Goal: Share content: Share content

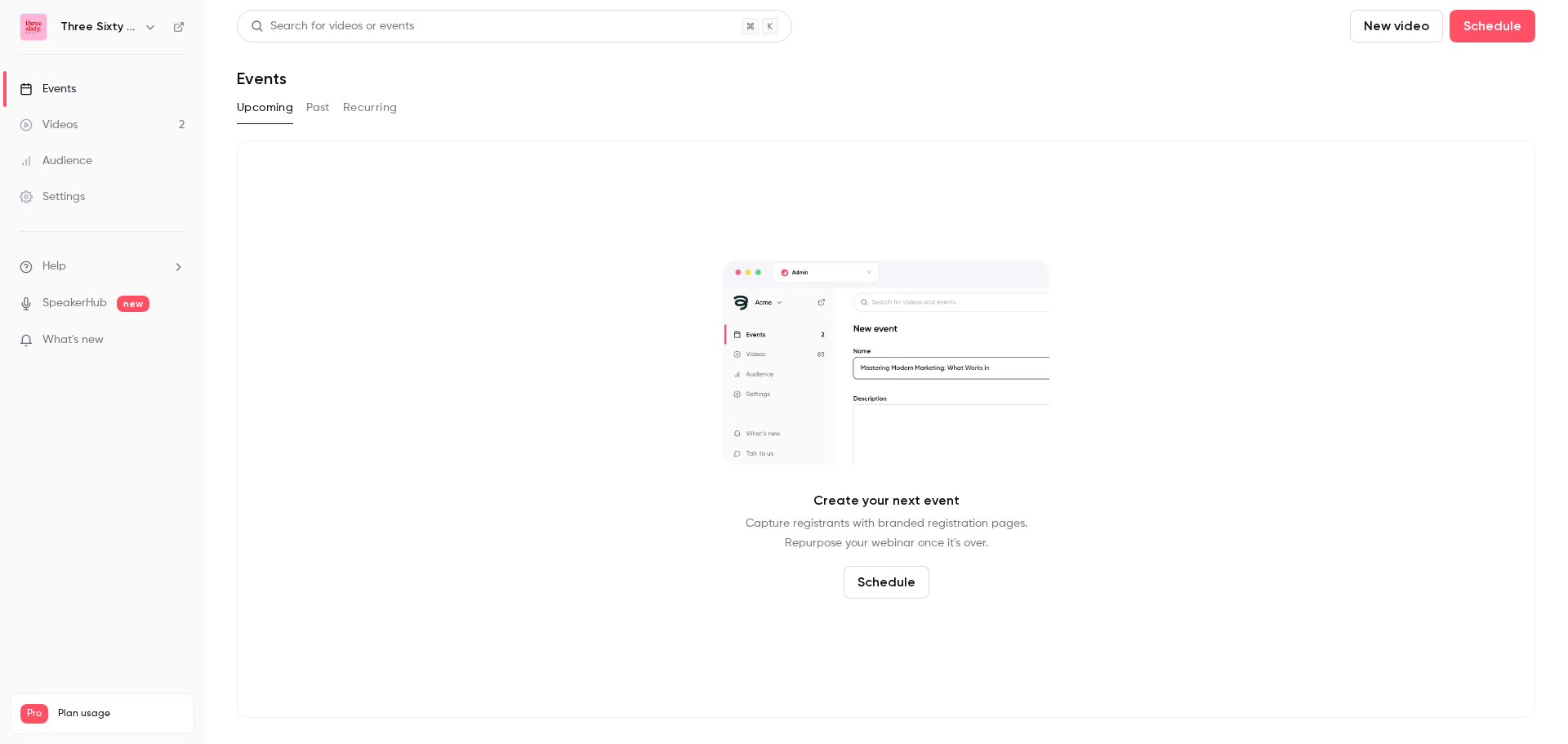
click at [66, 121] on div "Videos" at bounding box center [48, 124] width 58 height 17
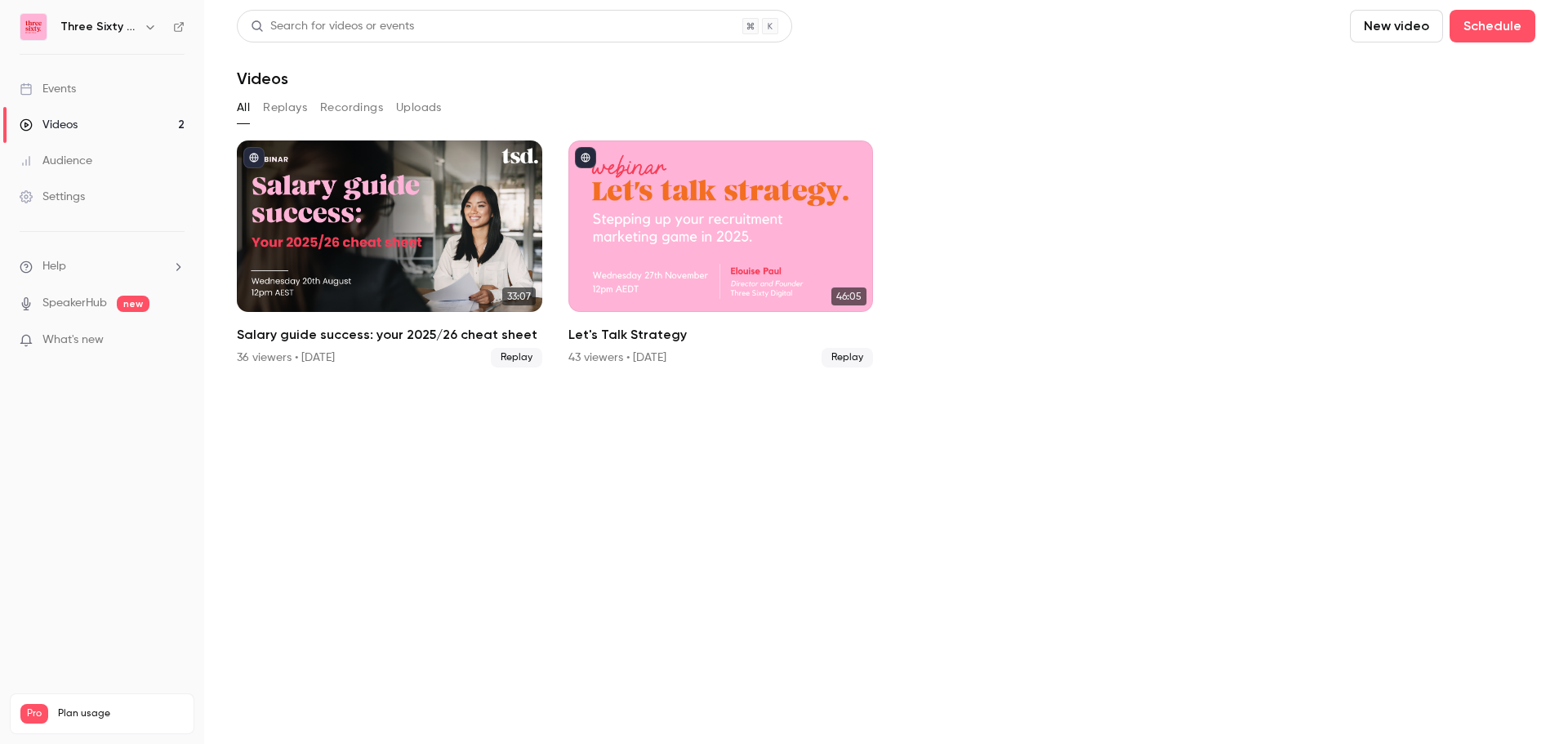
click at [359, 109] on button "Recordings" at bounding box center [352, 108] width 63 height 26
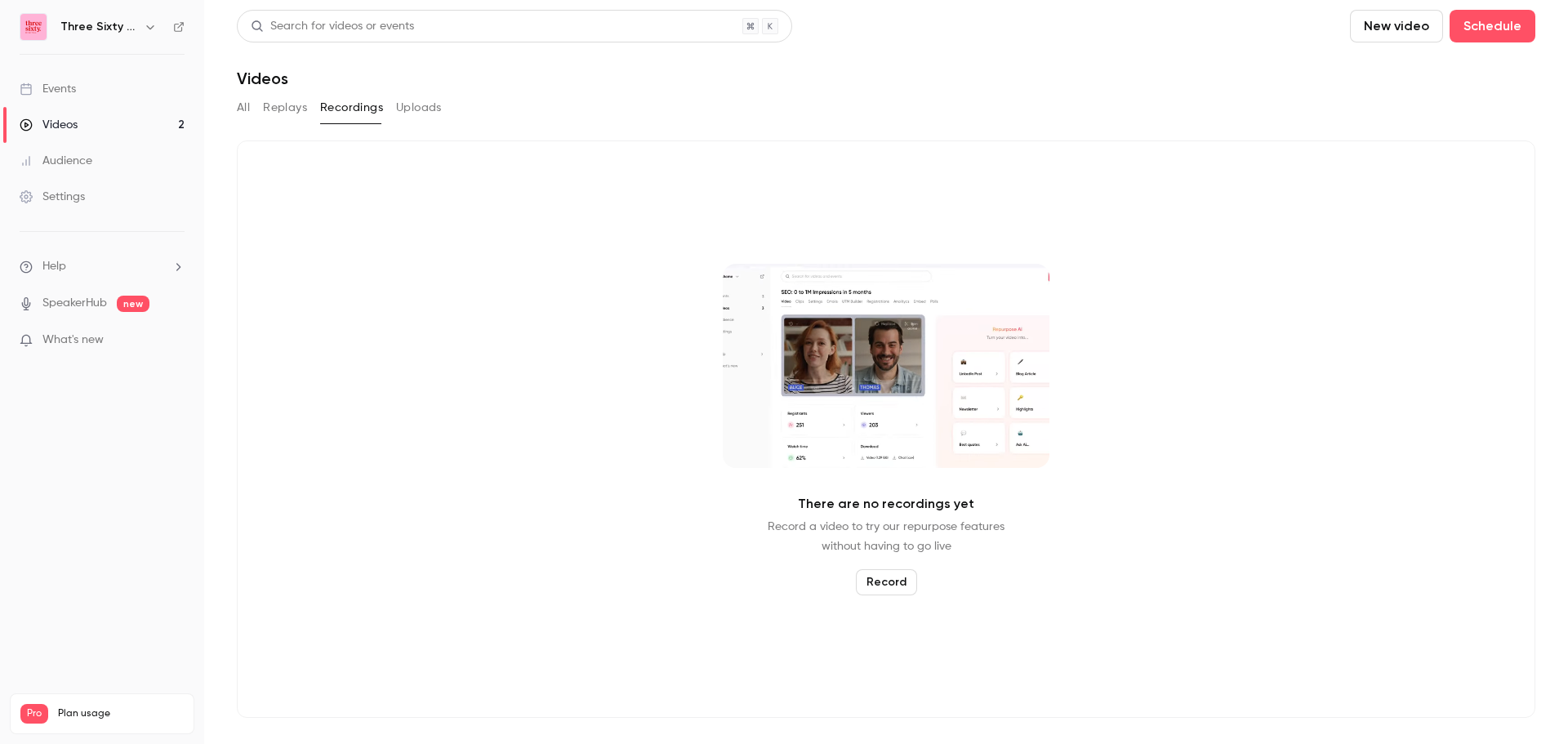
click at [279, 111] on button "Replays" at bounding box center [284, 108] width 44 height 26
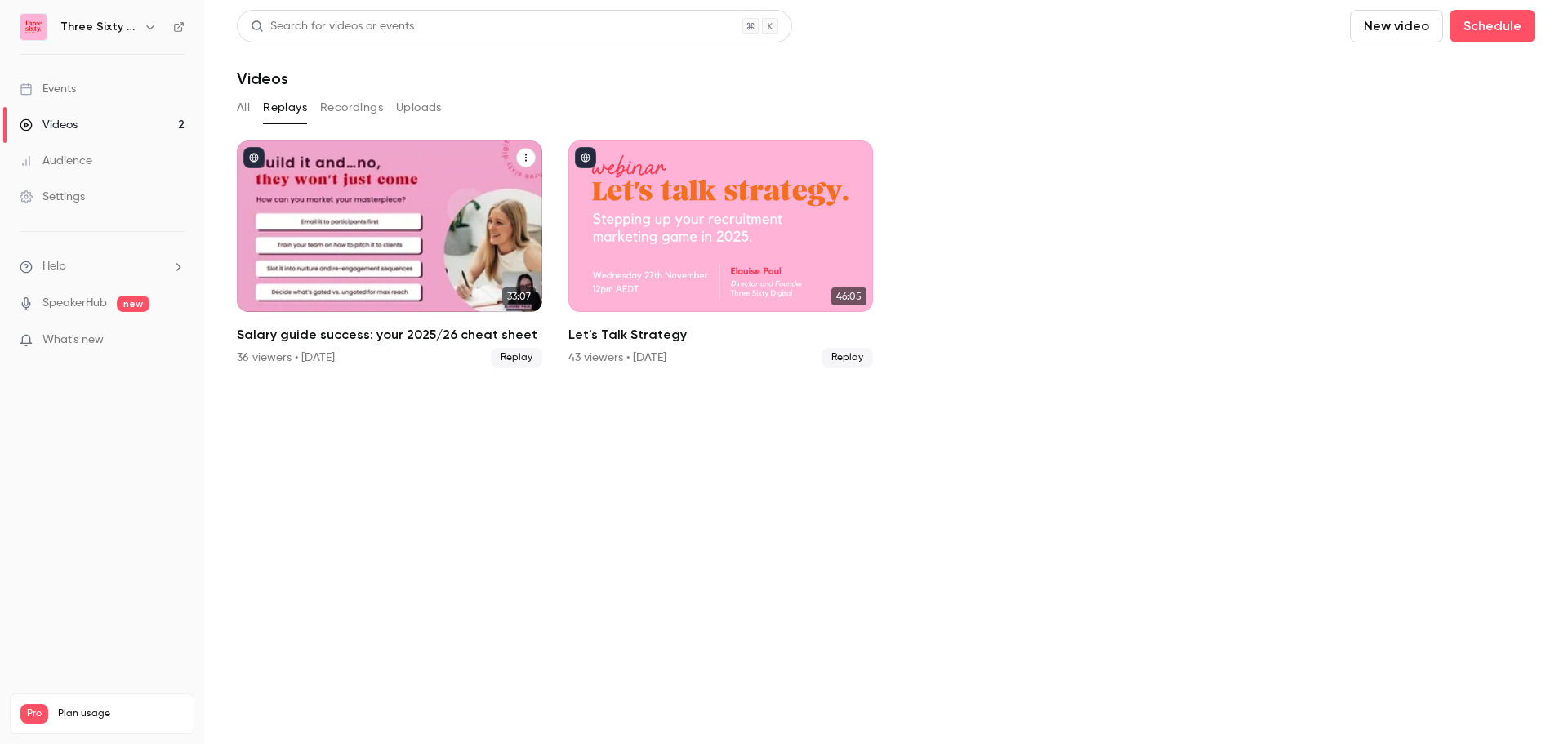
click at [524, 157] on icon "Salary guide success: your 2025/26 cheat sheet" at bounding box center [526, 157] width 10 height 10
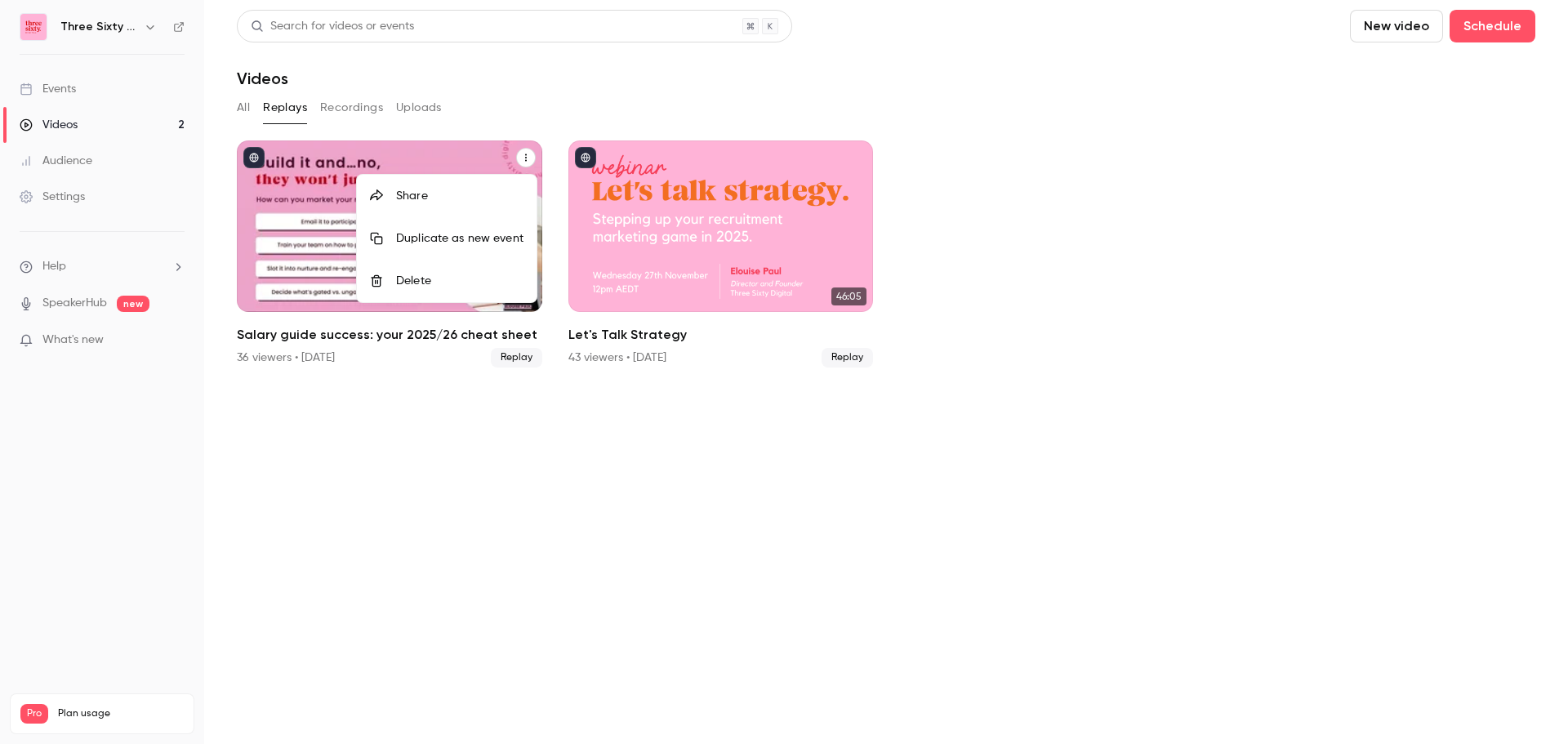
click at [417, 188] on li "Share" at bounding box center [447, 196] width 180 height 42
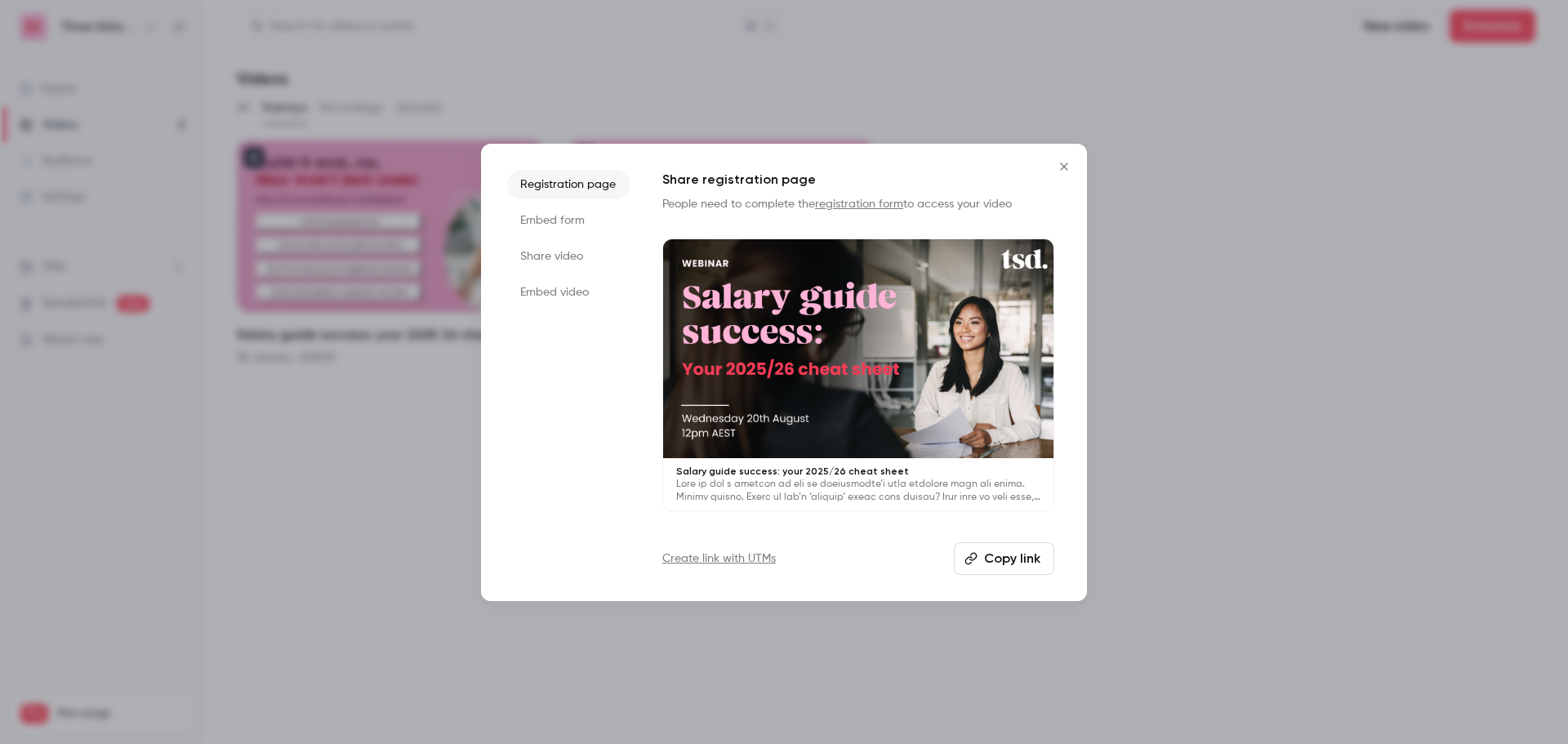
click at [564, 256] on li "Share video" at bounding box center [568, 256] width 122 height 29
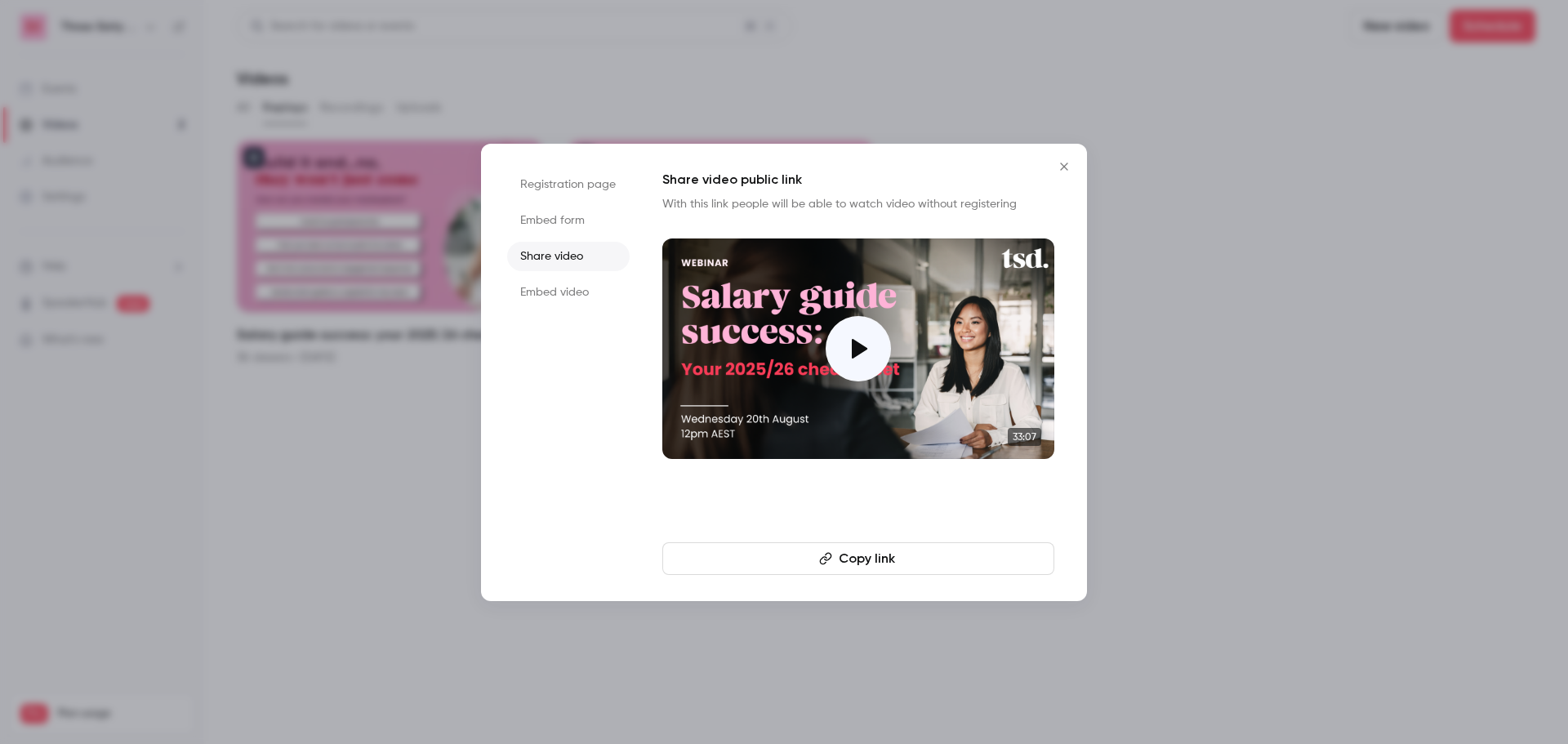
click at [572, 187] on li "Registration page" at bounding box center [568, 185] width 122 height 29
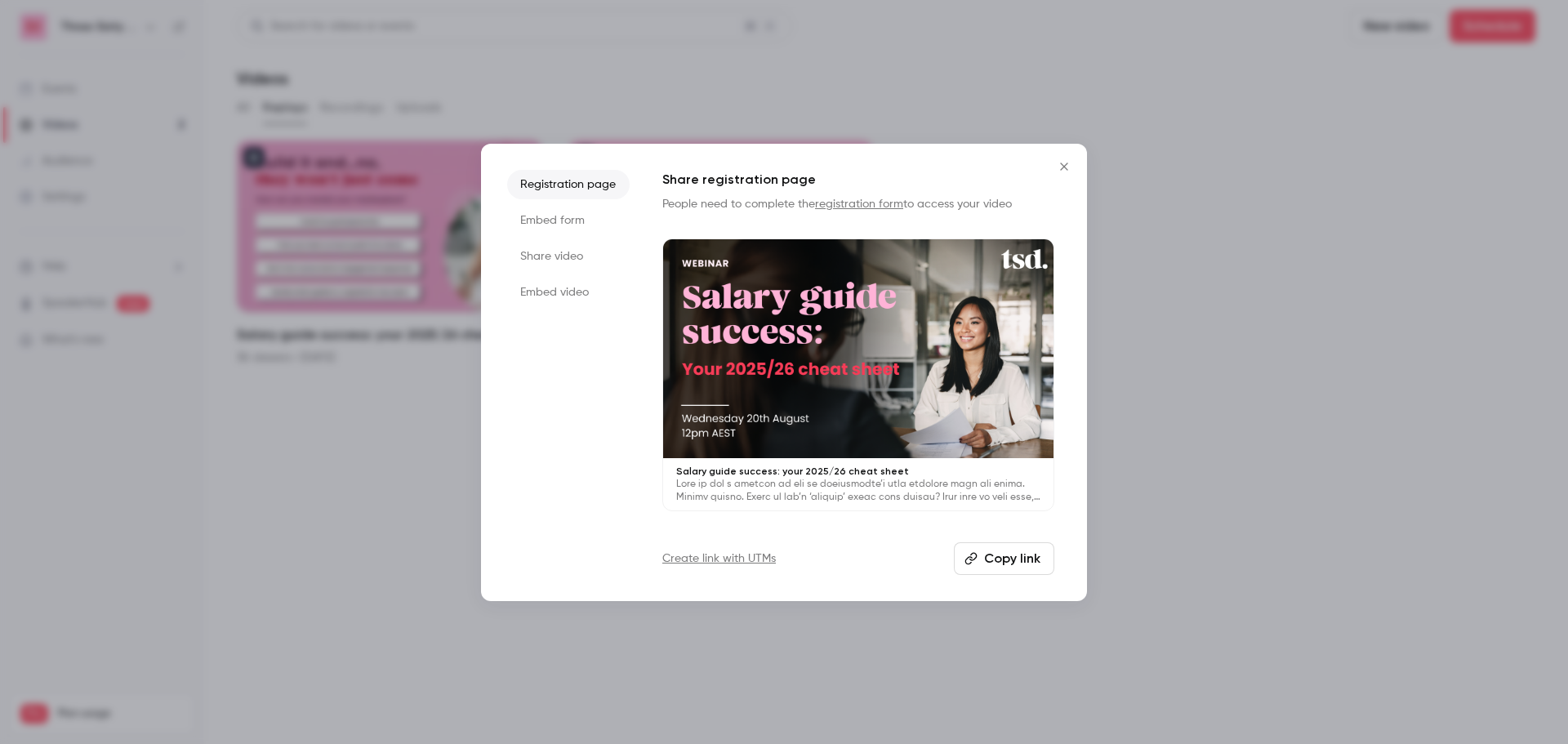
click at [998, 559] on button "Copy link" at bounding box center [1004, 558] width 101 height 32
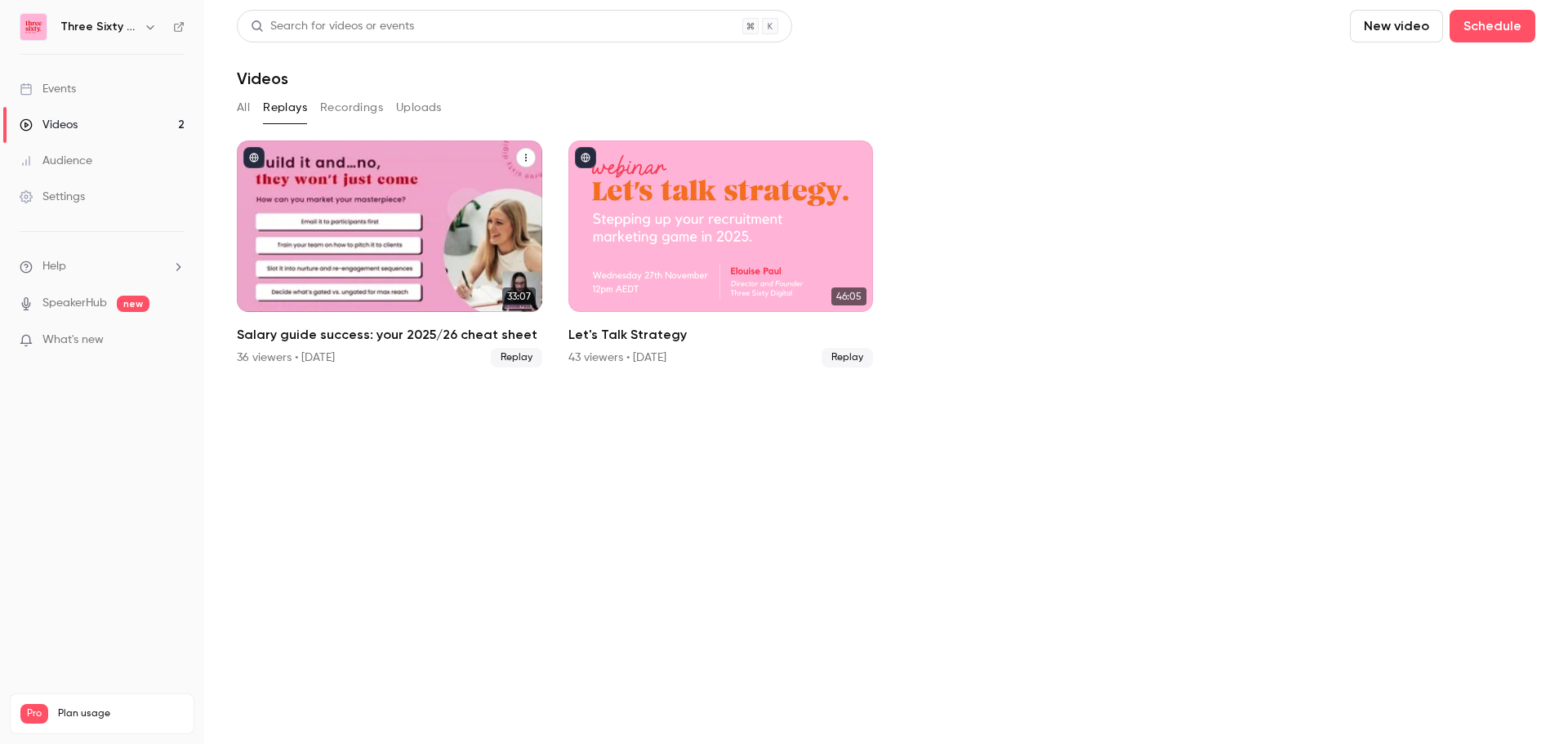
click at [529, 155] on icon "Salary guide success: your 2025/26 cheat sheet" at bounding box center [526, 157] width 10 height 10
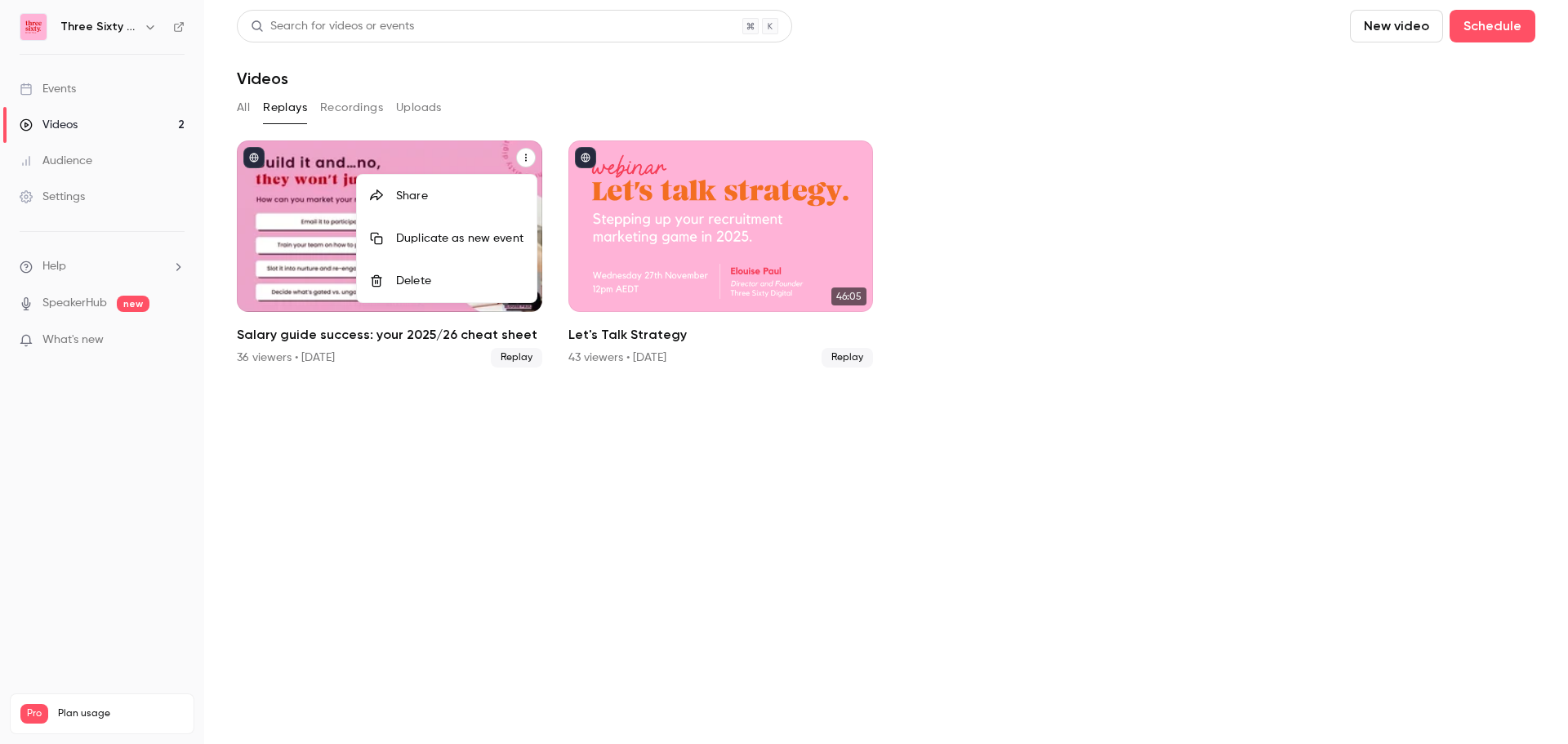
click at [446, 205] on li "Share" at bounding box center [447, 196] width 180 height 42
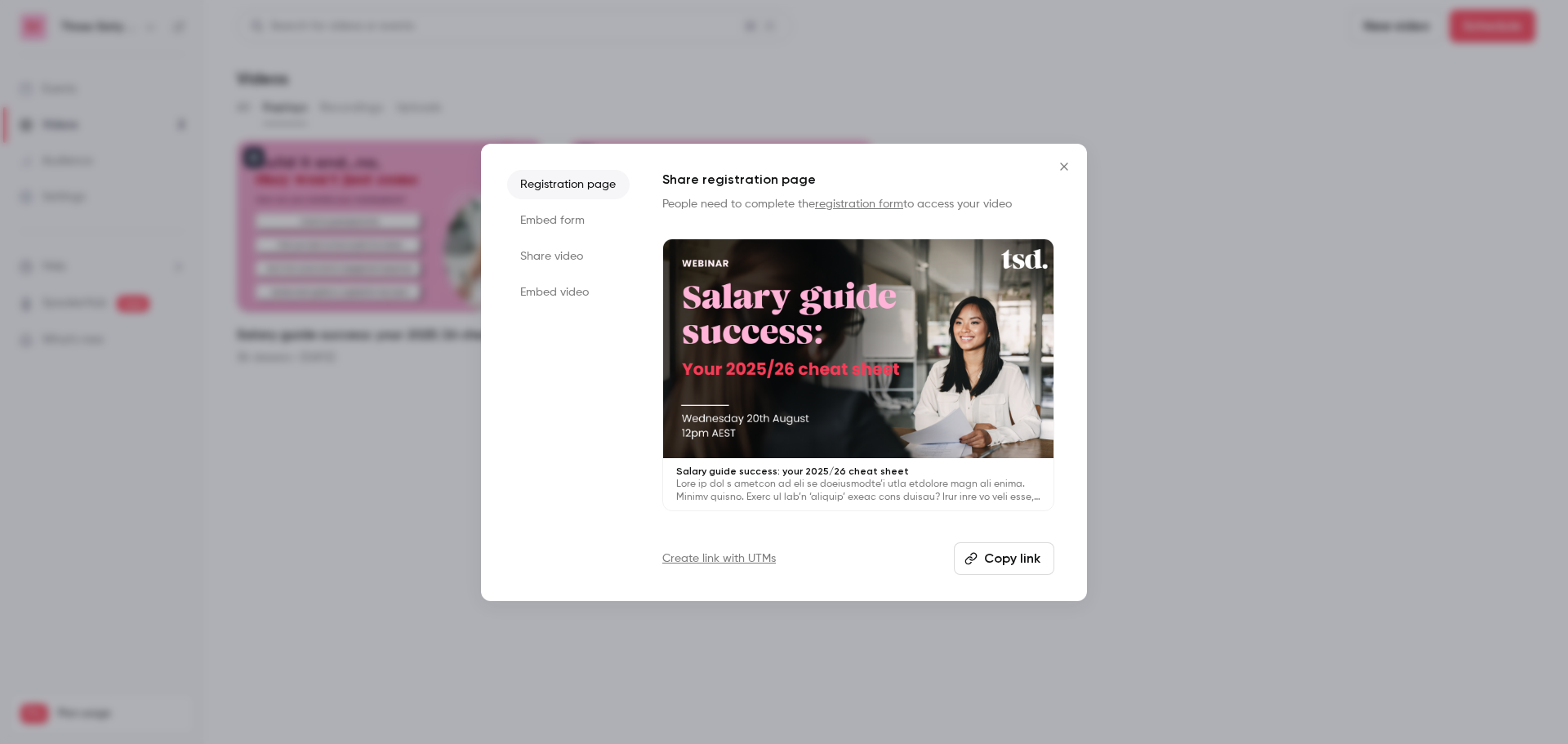
click at [565, 223] on li "Embed form" at bounding box center [568, 221] width 122 height 29
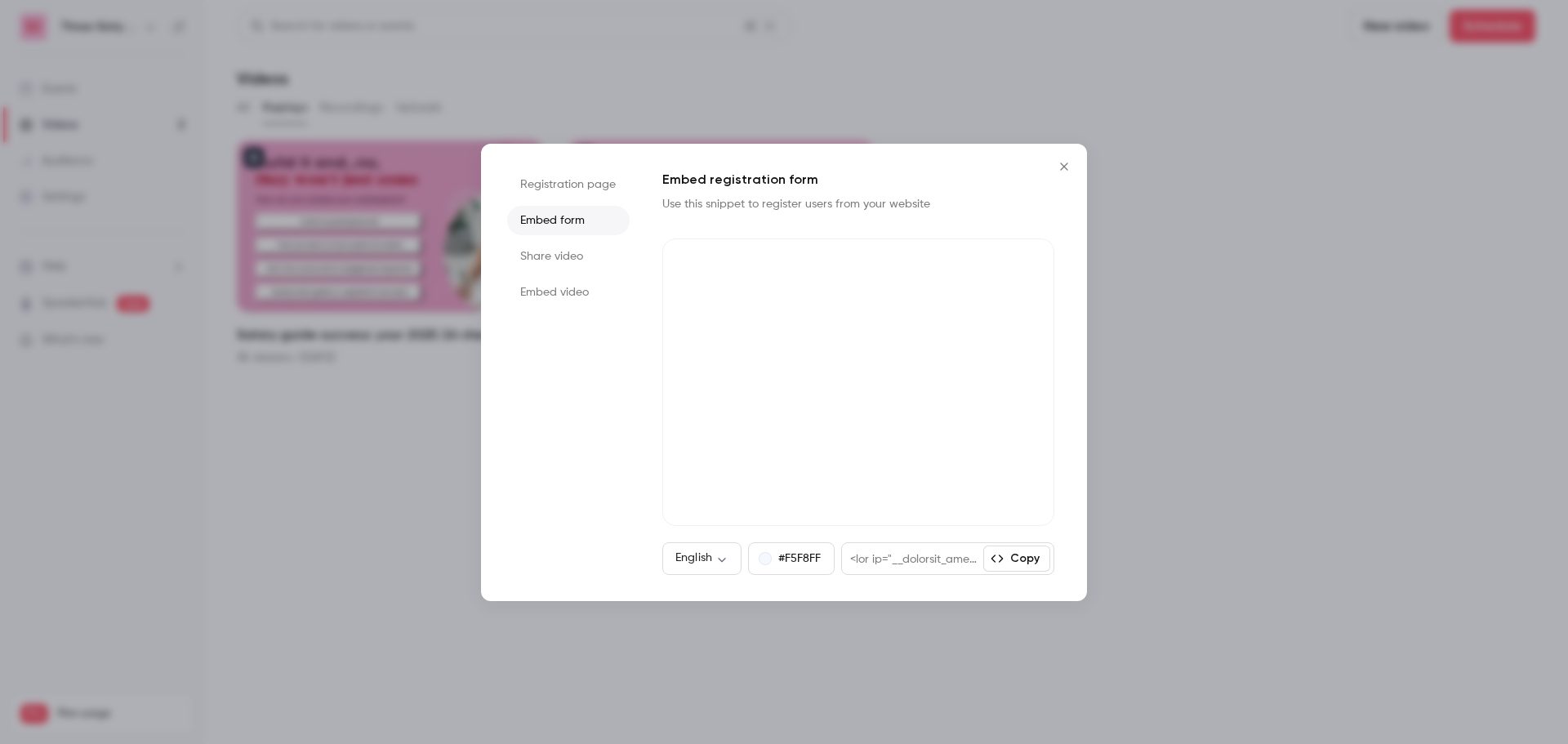
click at [570, 195] on li "Registration page" at bounding box center [568, 185] width 122 height 29
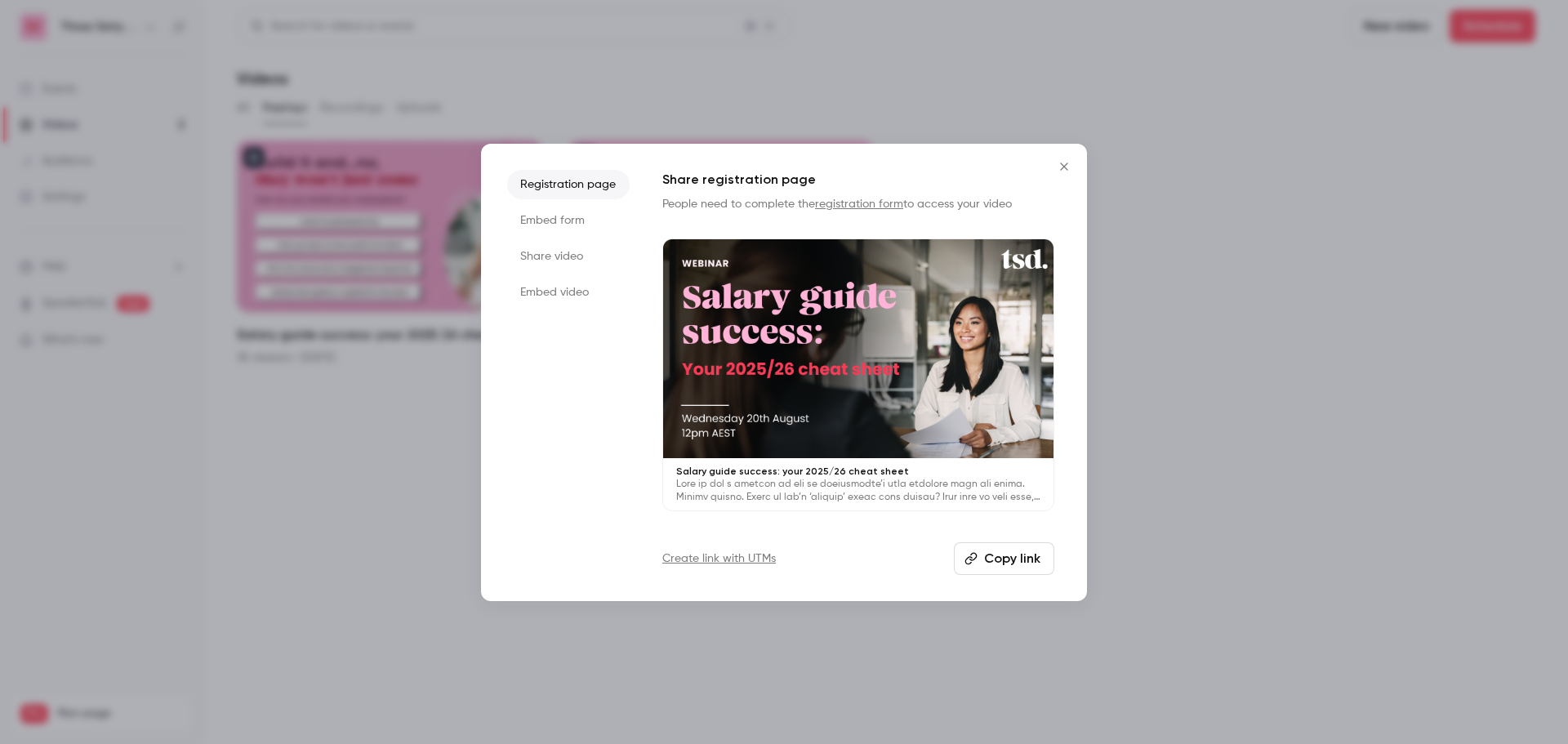
click at [706, 559] on link "Create link with UTMs" at bounding box center [719, 558] width 113 height 17
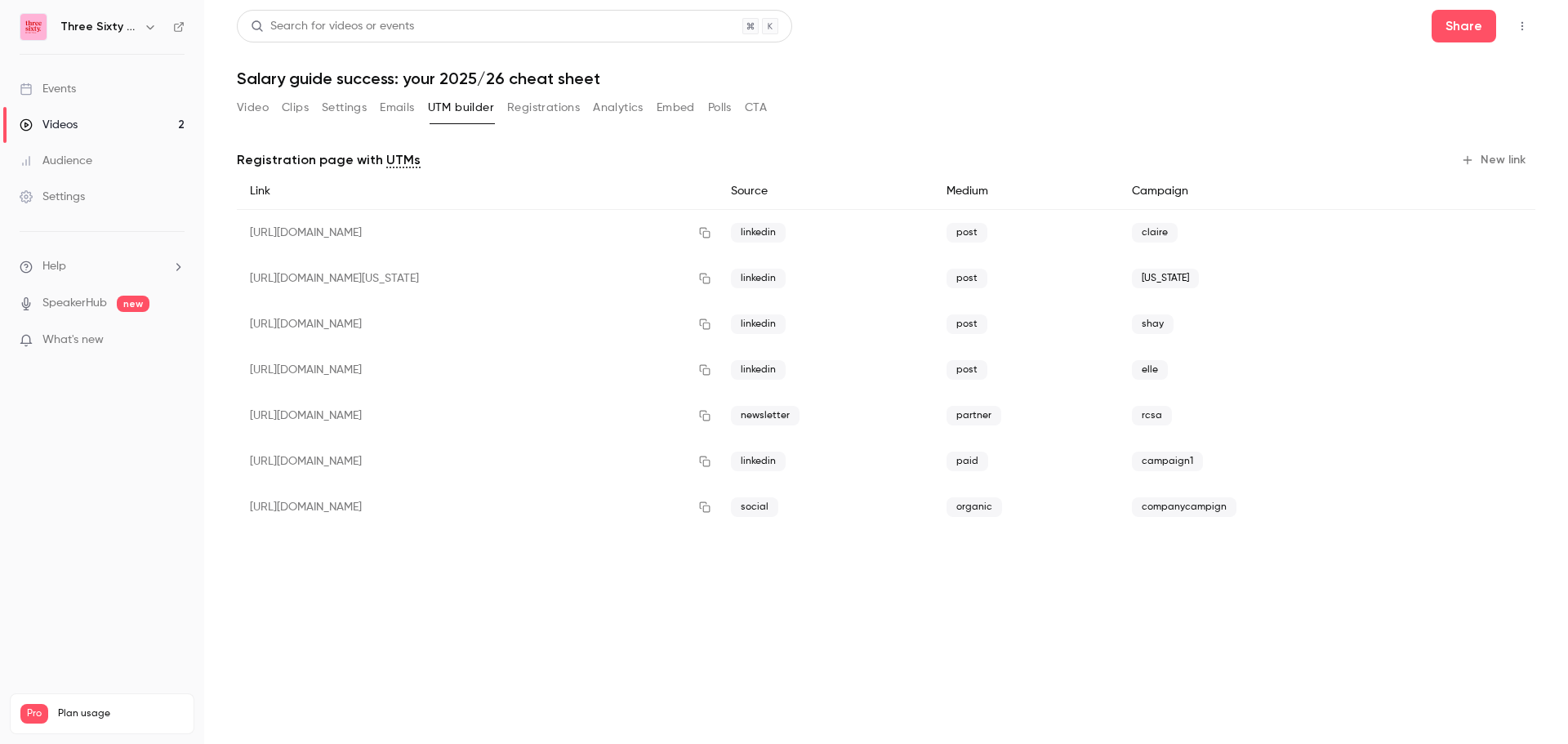
click at [1512, 152] on button "New link" at bounding box center [1495, 159] width 81 height 26
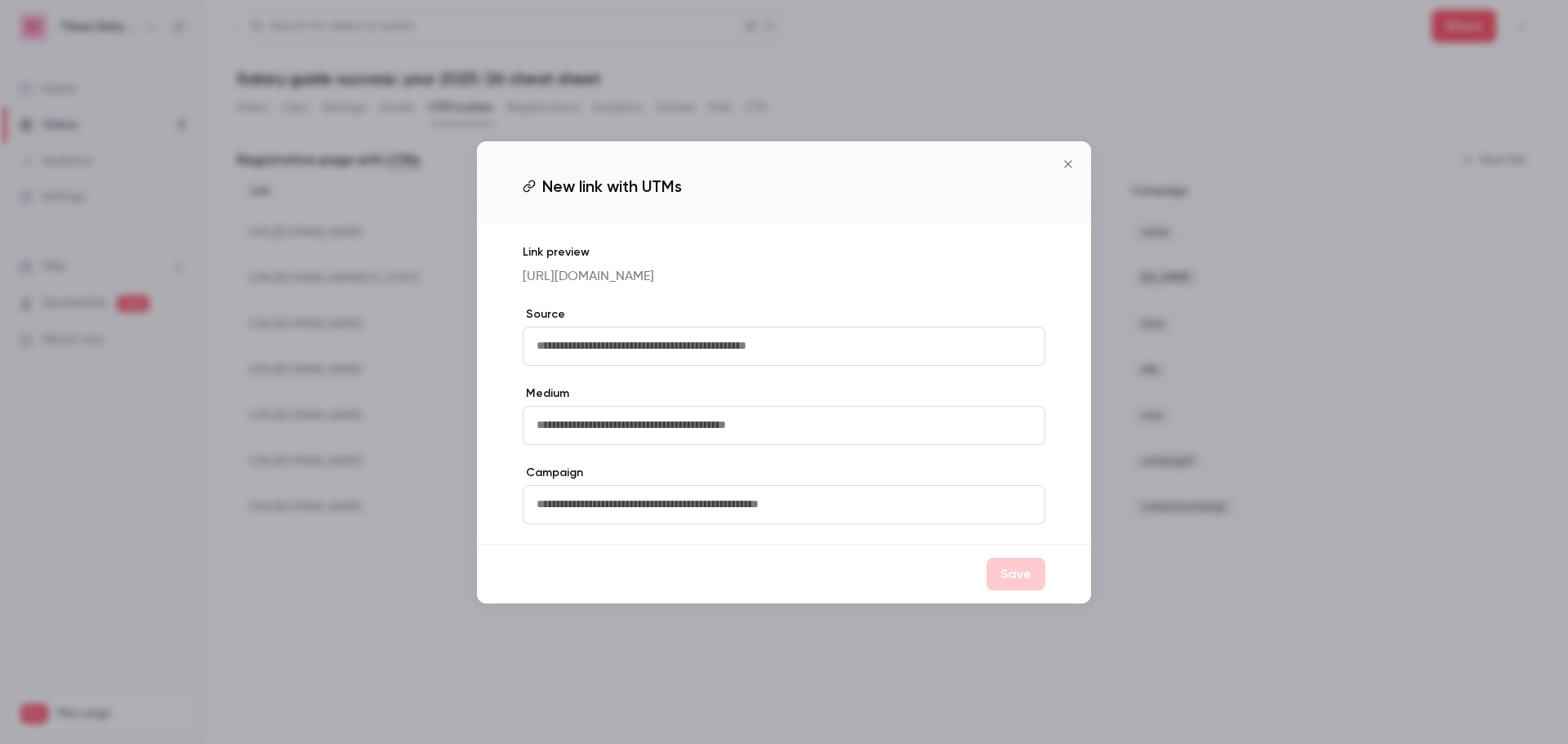
click at [649, 360] on input "text" at bounding box center [784, 346] width 523 height 39
type input "********"
click at [764, 435] on input "text" at bounding box center [784, 425] width 523 height 39
type input "*******"
click at [776, 514] on input "text" at bounding box center [784, 504] width 523 height 39
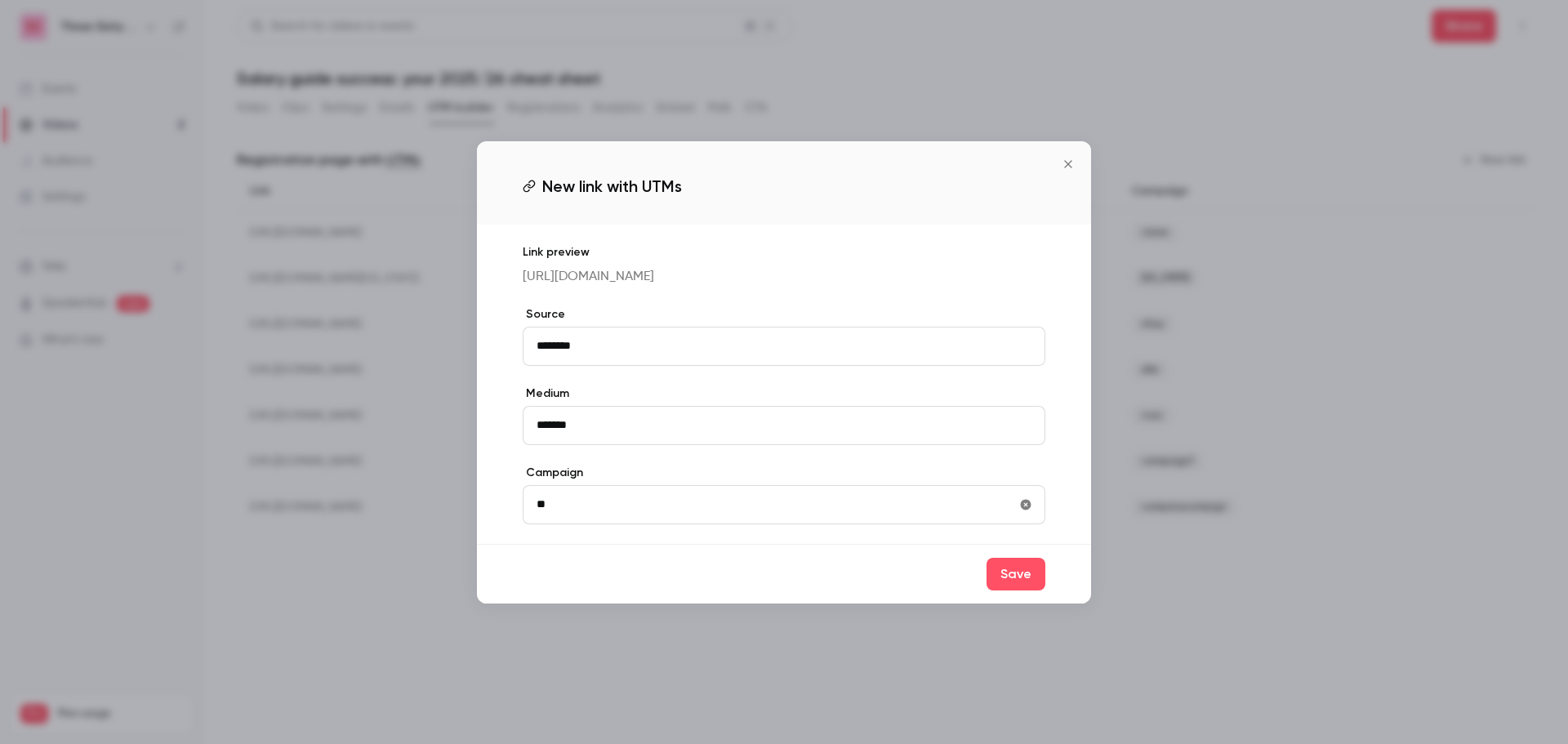
type input "*"
type input "**********"
click at [1017, 591] on button "Save" at bounding box center [1016, 574] width 59 height 32
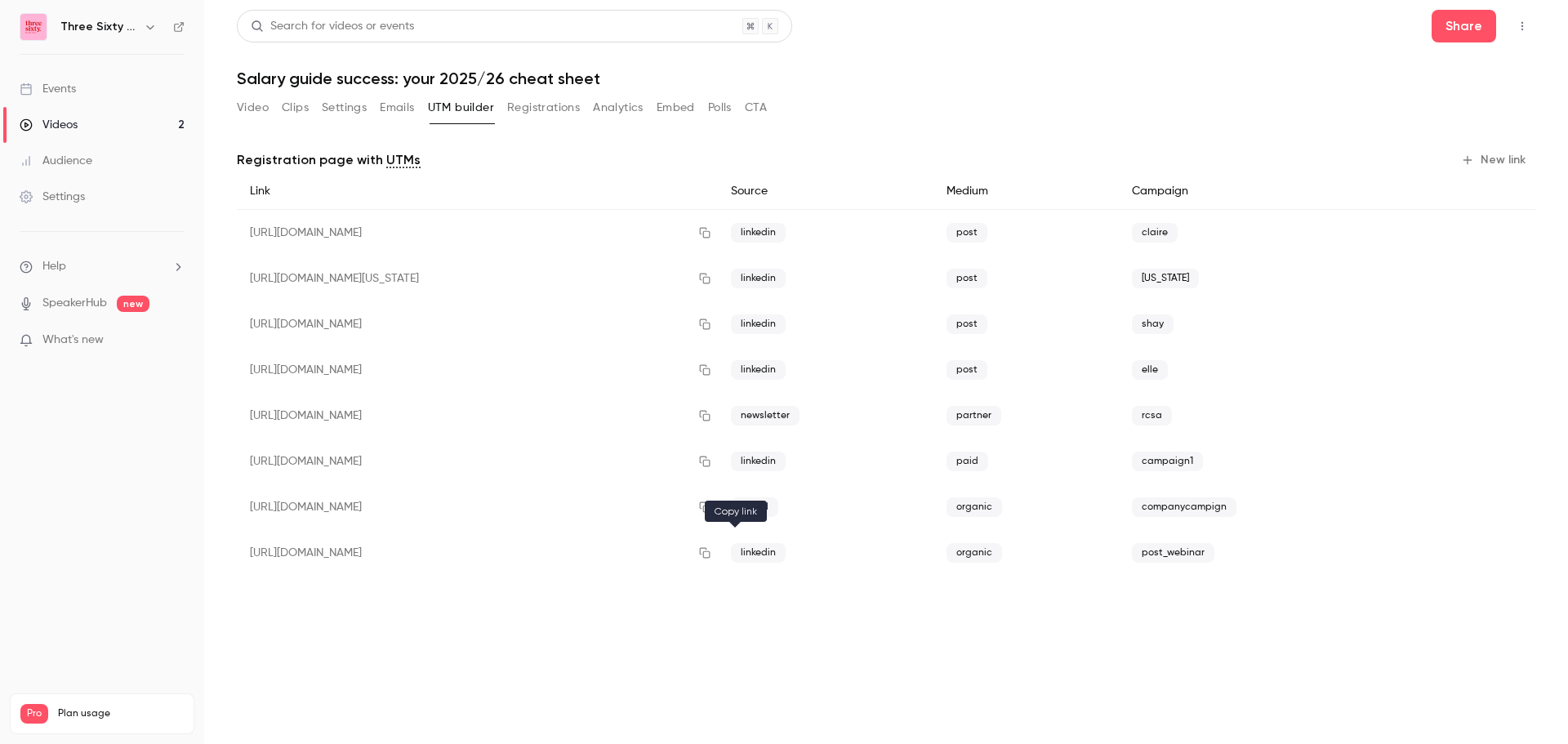
click at [712, 553] on icon "button" at bounding box center [704, 553] width 13 height 12
